Goal: Task Accomplishment & Management: Manage account settings

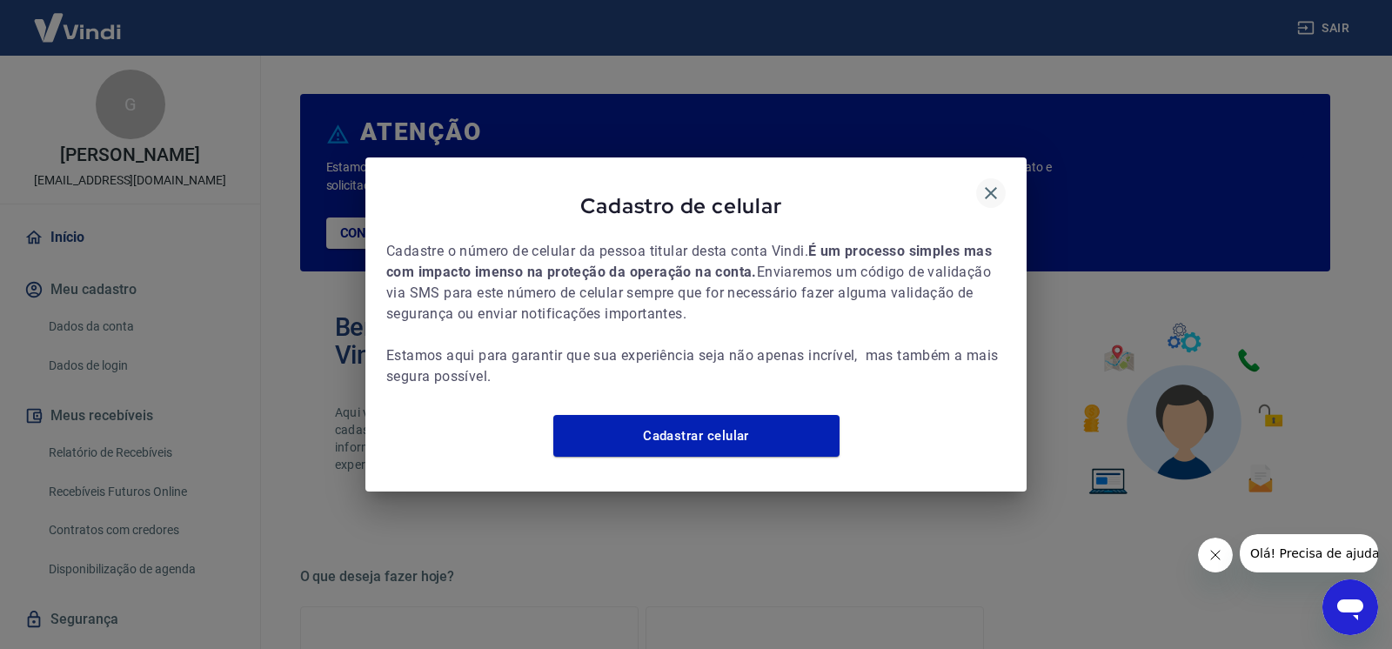
click at [997, 189] on icon "button" at bounding box center [991, 193] width 21 height 21
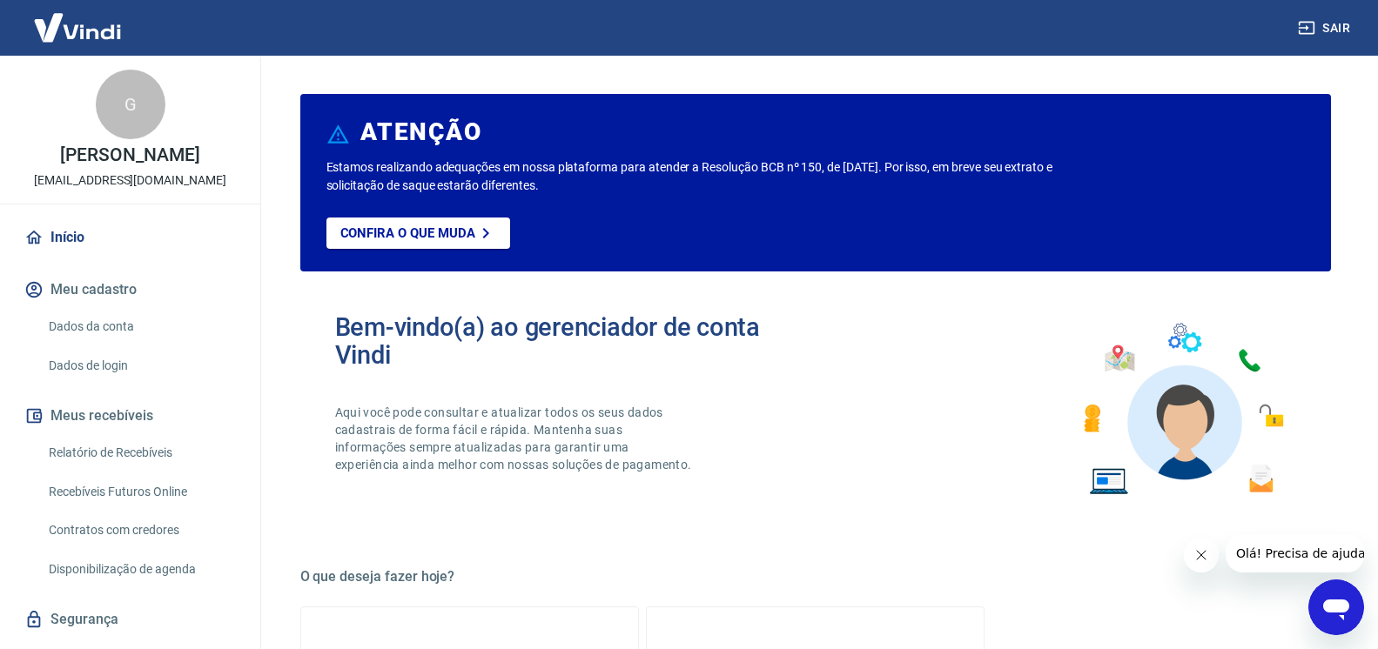
click at [1191, 551] on button "Fechar mensagem da empresa" at bounding box center [1200, 555] width 35 height 35
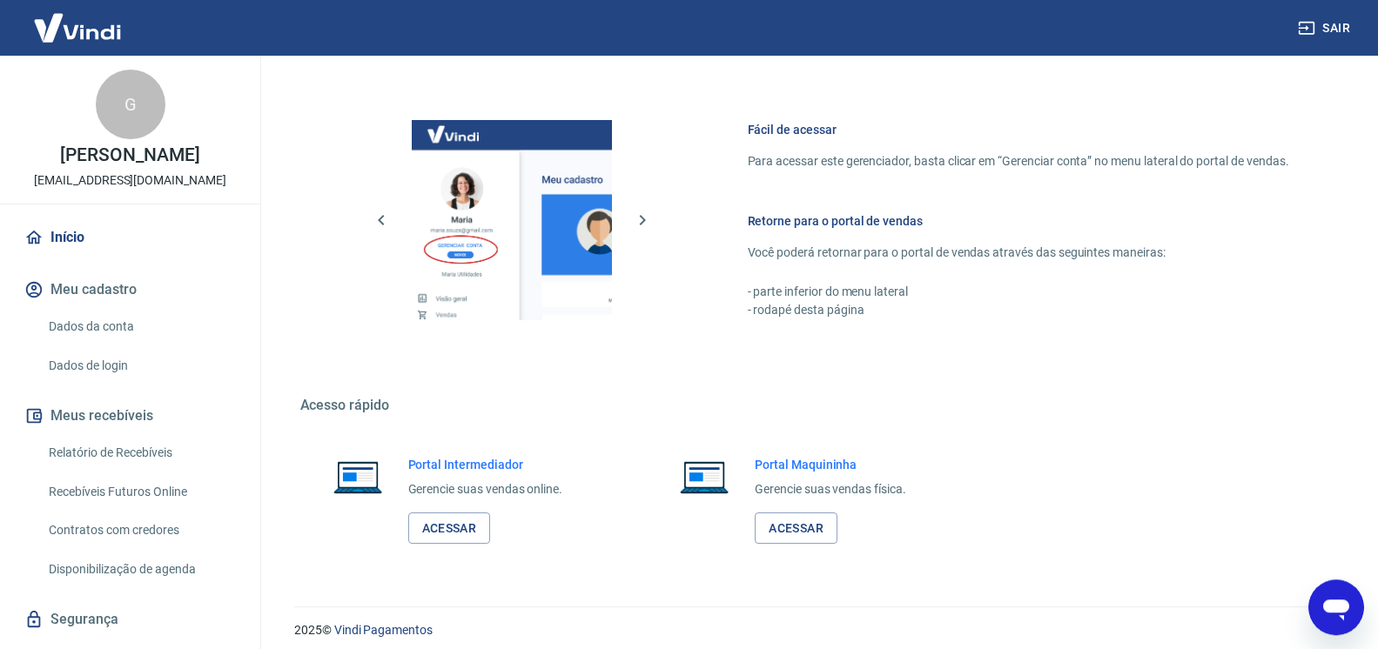
scroll to position [888, 0]
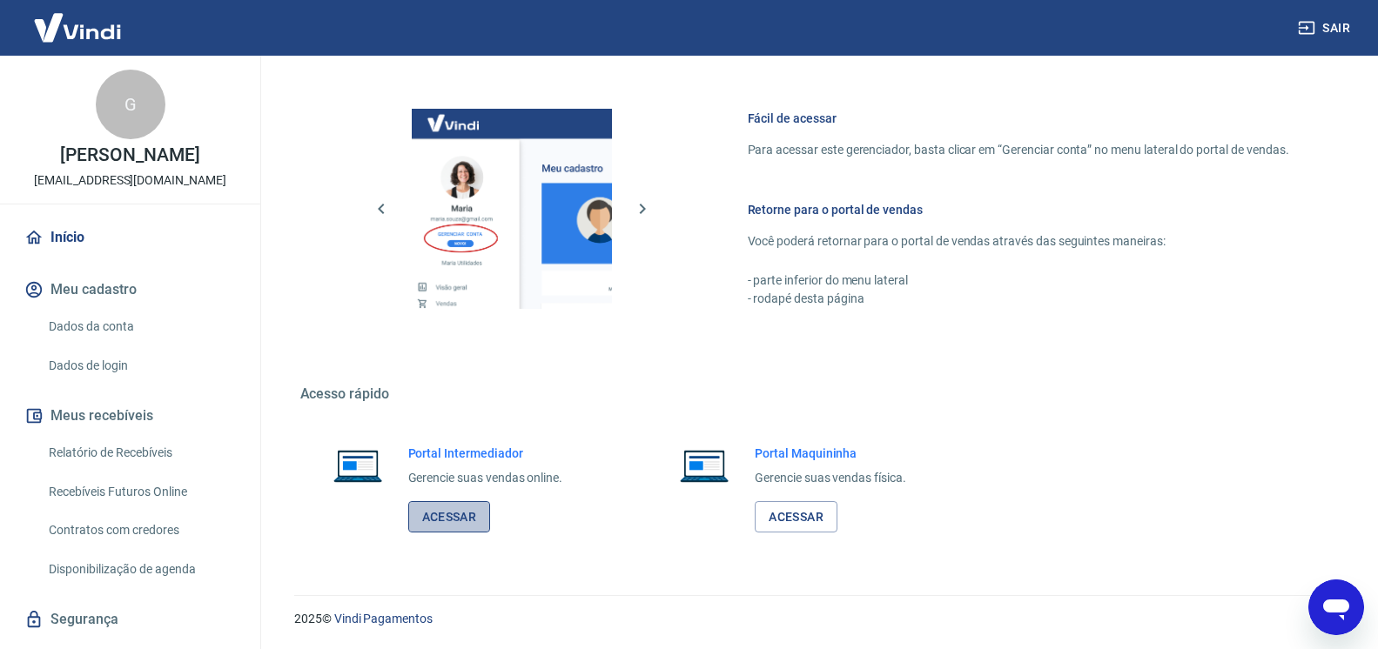
click at [473, 512] on link "Acessar" at bounding box center [449, 517] width 83 height 32
